Goal: Navigation & Orientation: Find specific page/section

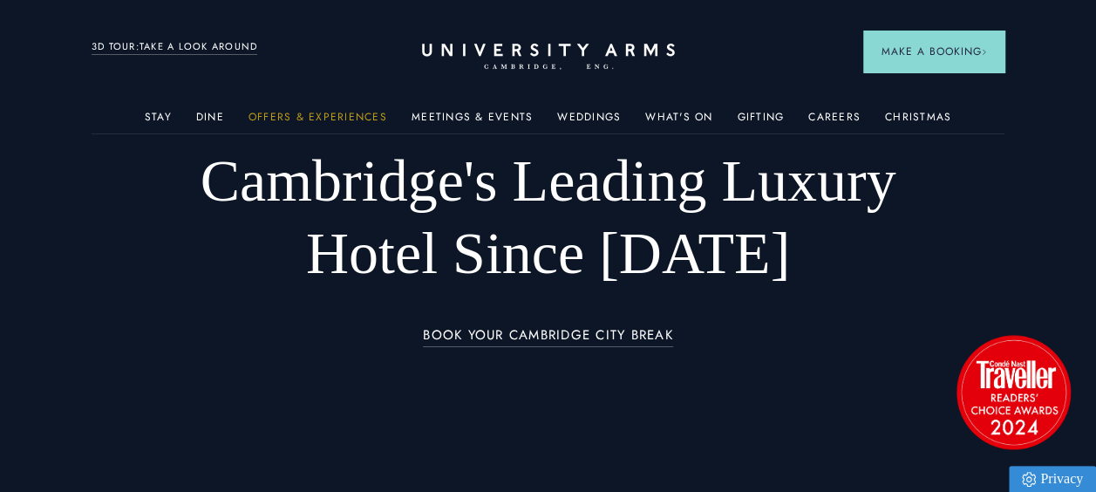
click at [319, 115] on link "Offers & Experiences" at bounding box center [317, 122] width 139 height 23
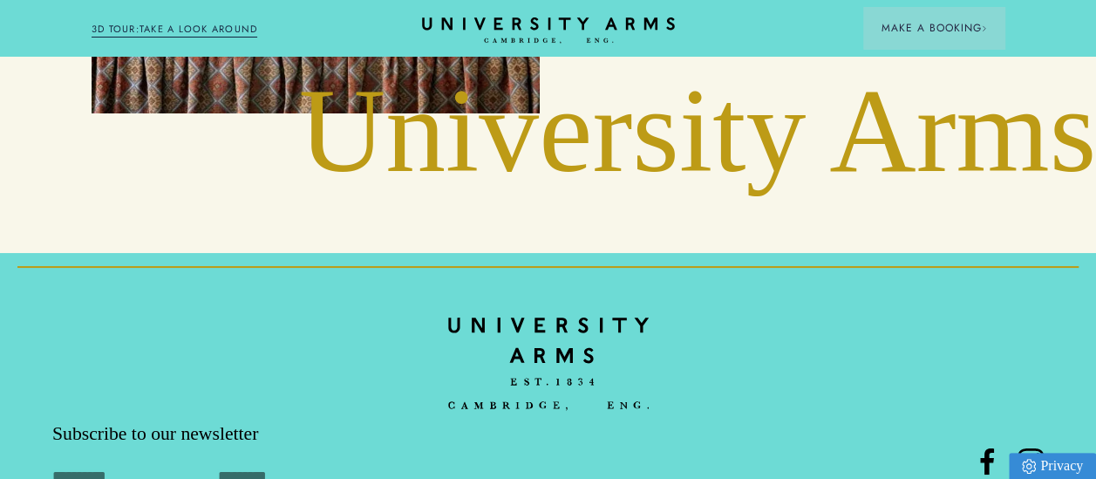
scroll to position [3480, 0]
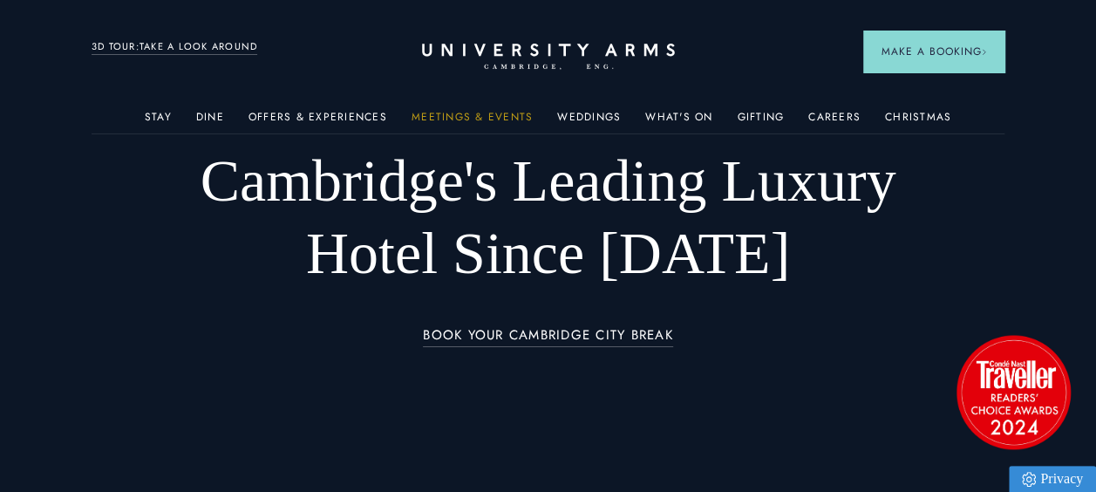
click at [460, 120] on link "Meetings & Events" at bounding box center [471, 122] width 121 height 23
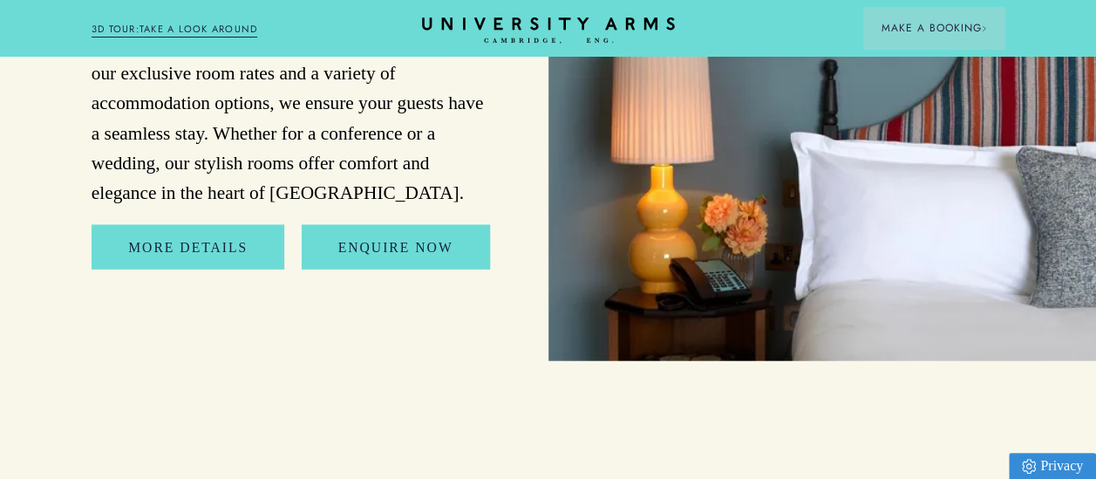
scroll to position [8604, 0]
